Goal: Information Seeking & Learning: Check status

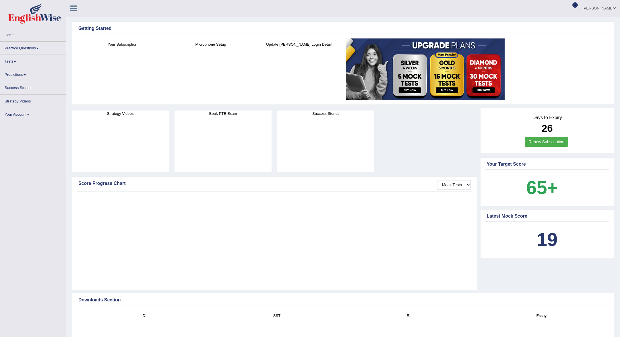
scroll to position [515, 0]
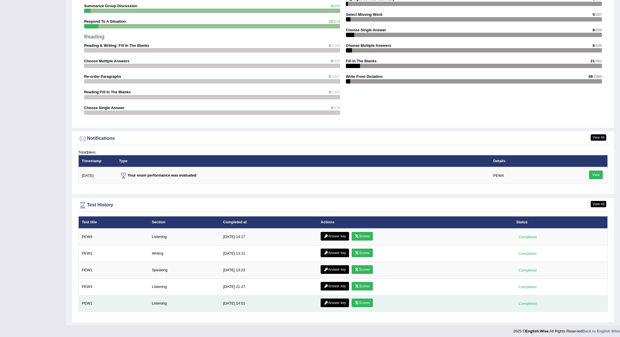
scroll to position [0, 0]
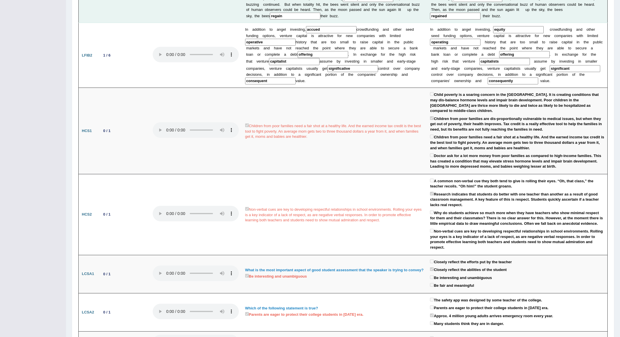
scroll to position [346, 0]
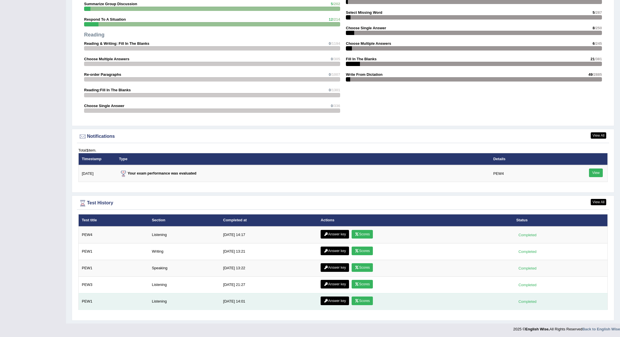
click at [365, 301] on link "Scores" at bounding box center [362, 300] width 21 height 9
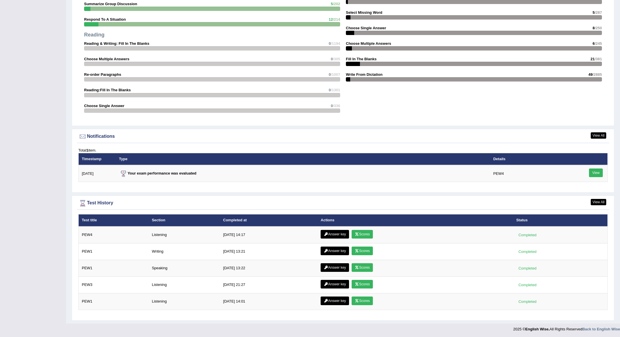
scroll to position [574, 0]
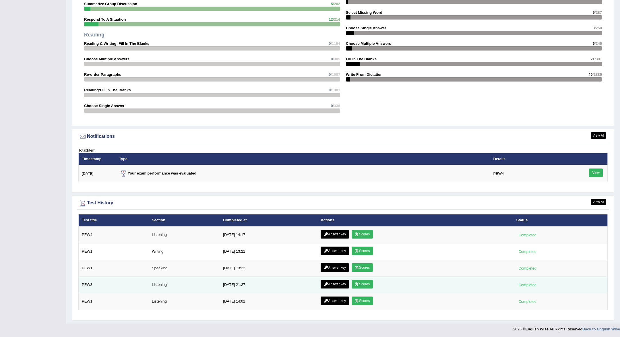
click at [369, 285] on link "Scores" at bounding box center [362, 284] width 21 height 9
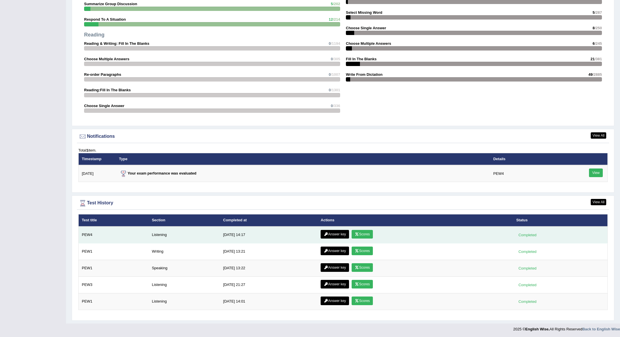
click at [339, 235] on link "Answer key" at bounding box center [335, 234] width 28 height 9
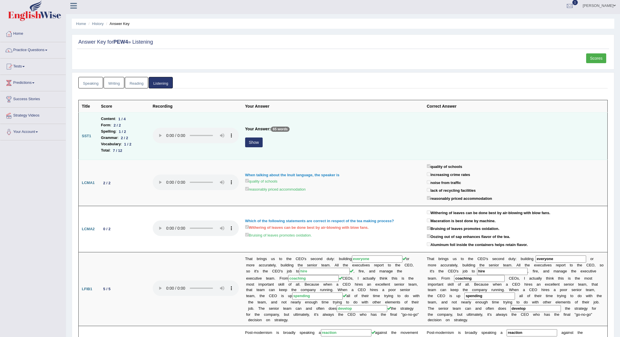
click at [251, 144] on button "Show" at bounding box center [254, 142] width 18 height 10
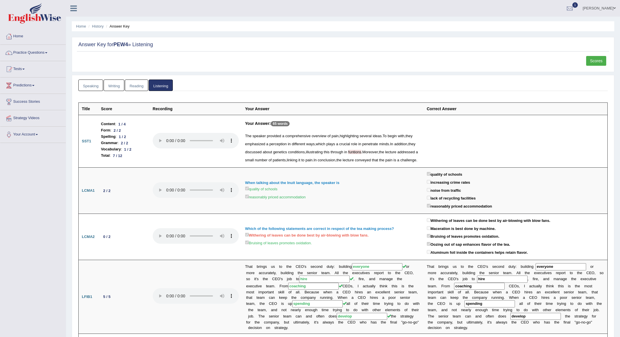
click at [89, 88] on link "Speaking" at bounding box center [90, 85] width 25 height 12
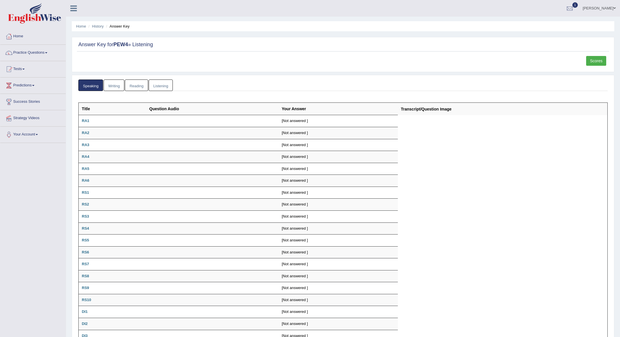
click at [120, 86] on link "Writing" at bounding box center [114, 85] width 21 height 12
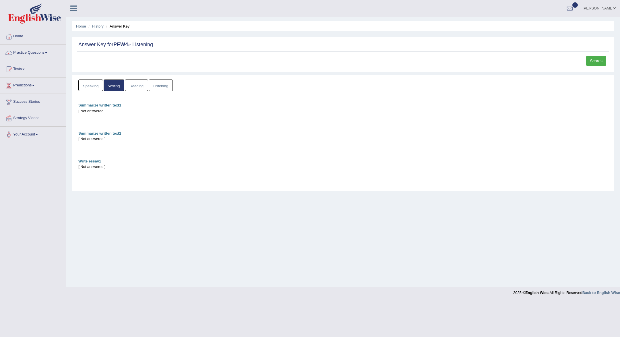
click at [134, 86] on link "Reading" at bounding box center [136, 85] width 23 height 12
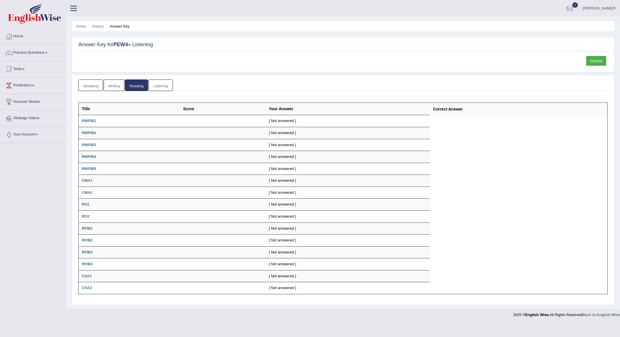
click at [158, 86] on link "Listening" at bounding box center [161, 85] width 24 height 12
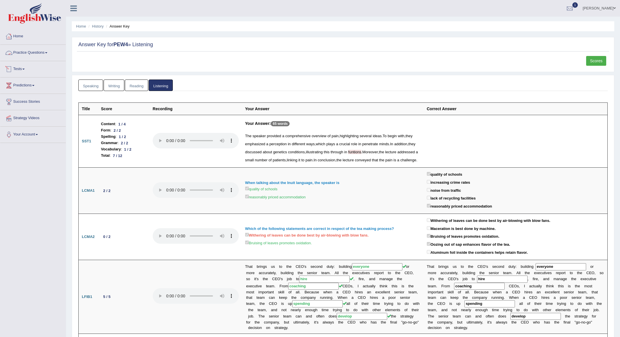
click at [28, 36] on link "Home" at bounding box center [32, 35] width 65 height 14
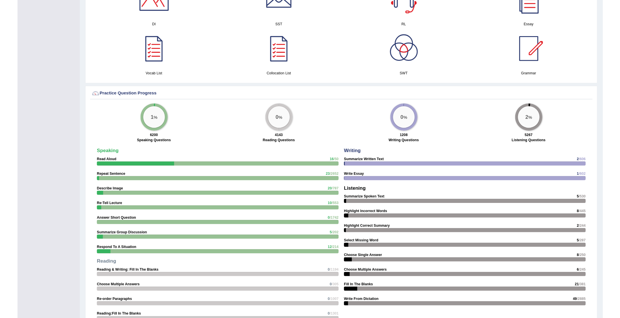
scroll to position [370, 0]
